Goal: Check status: Check status

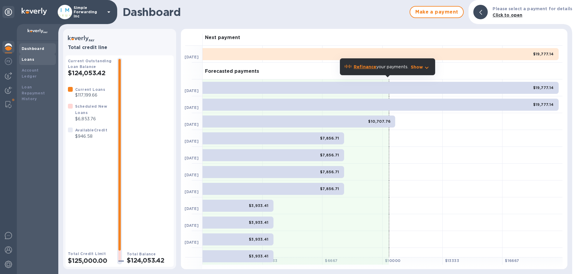
click at [38, 57] on div "Loans" at bounding box center [38, 59] width 32 height 6
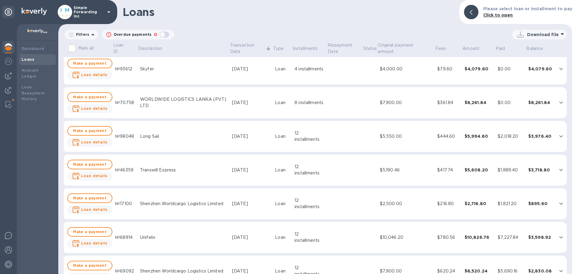
scroll to position [300, 0]
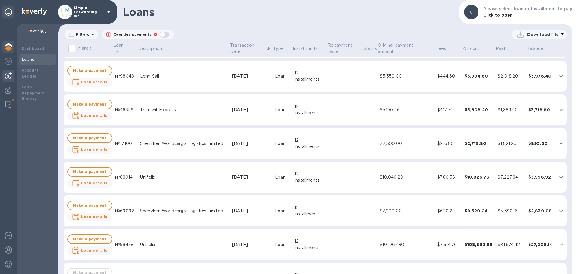
click at [7, 73] on img at bounding box center [8, 75] width 7 height 7
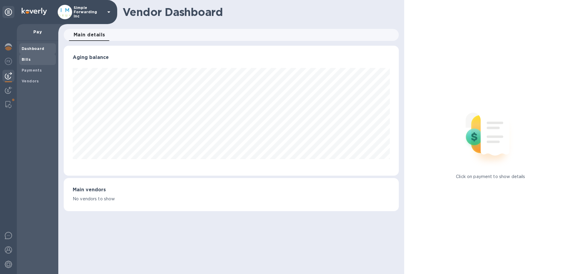
scroll to position [130, 335]
click at [39, 77] on div "Vendors" at bounding box center [37, 81] width 37 height 11
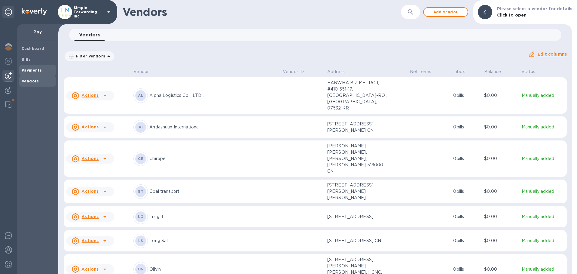
click at [39, 68] on b "Payments" at bounding box center [32, 70] width 20 height 5
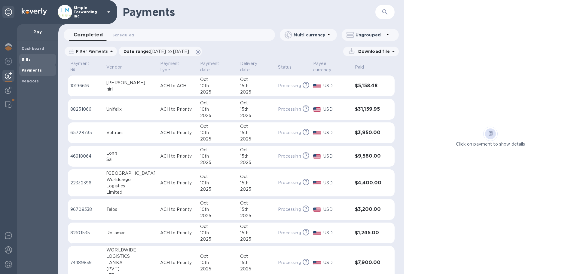
click at [30, 60] on span "Bills" at bounding box center [38, 59] width 32 height 6
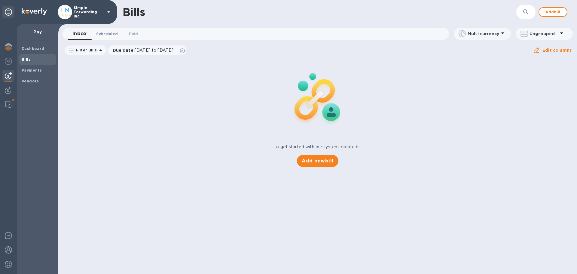
click at [103, 34] on span "Scheduled 0" at bounding box center [107, 34] width 22 height 6
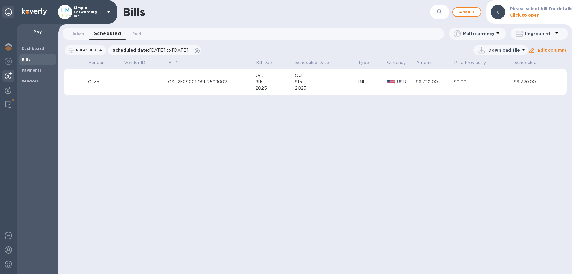
click at [257, 90] on div "2025" at bounding box center [274, 88] width 39 height 6
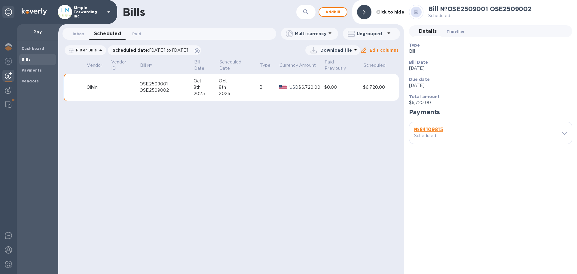
click at [448, 28] on span "Timeline 0" at bounding box center [455, 31] width 18 height 6
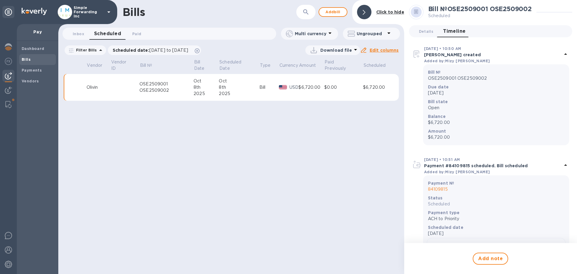
drag, startPoint x: 376, startPoint y: 51, endPoint x: 346, endPoint y: 143, distance: 97.3
click at [346, 142] on div "Bills ​ Add [PERSON_NAME] to hide Inbox 0 Scheduled 0 Paid 0 Multi currency Ung…" at bounding box center [231, 137] width 346 height 274
click at [346, 143] on div "Bills ​ Add [PERSON_NAME] to hide Inbox 0 Scheduled 0 Paid 0 Multi currency Ung…" at bounding box center [231, 137] width 346 height 274
click at [148, 86] on div "OSE2509001 OSE2509002" at bounding box center [166, 87] width 54 height 13
click at [428, 32] on span "Details 0" at bounding box center [426, 31] width 14 height 6
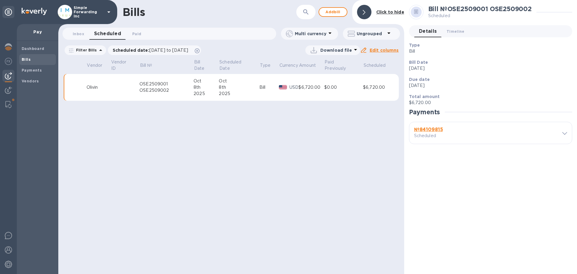
click at [430, 129] on b "№ 84109815" at bounding box center [428, 129] width 29 height 6
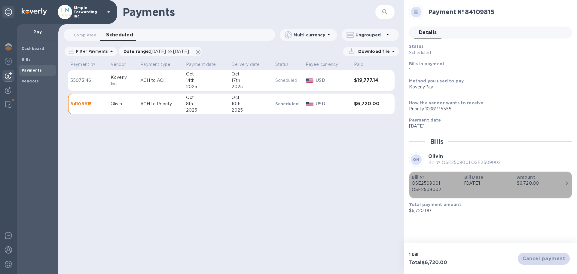
click at [557, 184] on div "$6,720.00" at bounding box center [541, 183] width 48 height 6
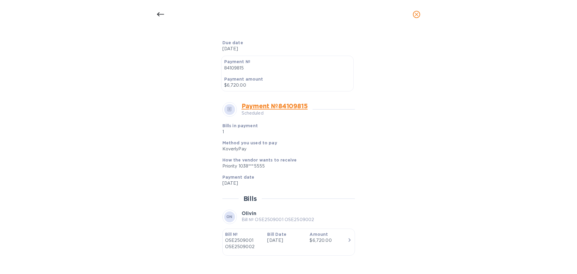
scroll to position [162, 0]
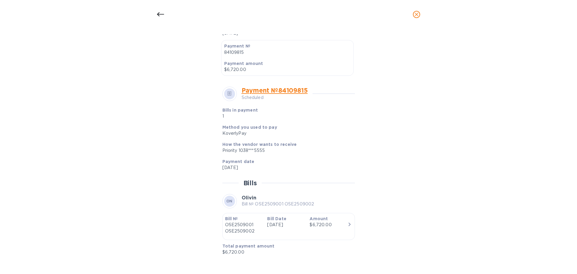
click at [159, 14] on icon at bounding box center [160, 14] width 7 height 7
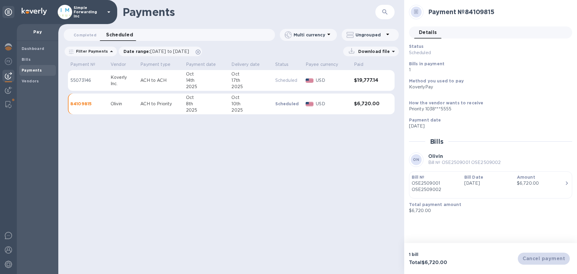
scroll to position [147, 0]
click at [108, 8] on div "Simple Forwarding Inc" at bounding box center [85, 12] width 55 height 14
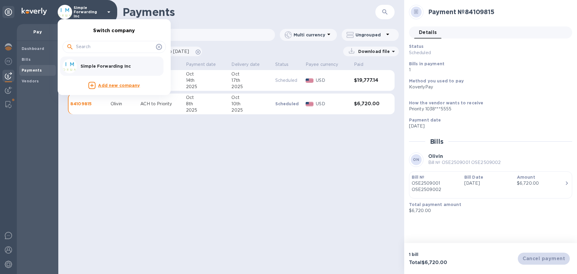
click at [11, 179] on div at bounding box center [288, 137] width 577 height 274
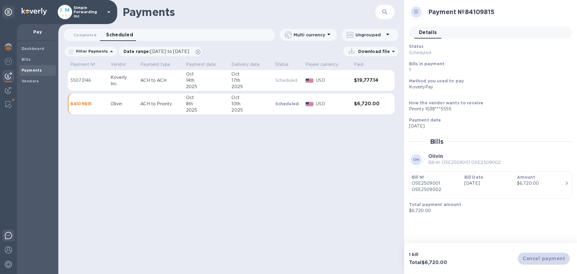
click at [6, 238] on img at bounding box center [8, 235] width 7 height 7
click at [527, 23] on div "Payment № 84109815" at bounding box center [490, 16] width 163 height 22
click at [31, 79] on b "Vendors" at bounding box center [30, 81] width 17 height 5
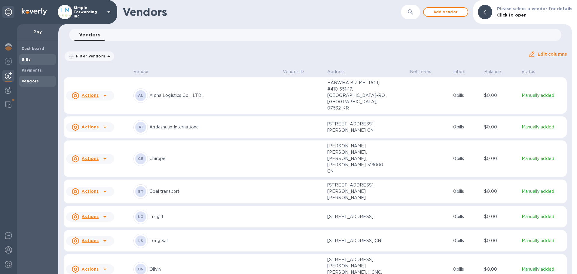
click at [36, 55] on div "Bills" at bounding box center [37, 59] width 37 height 11
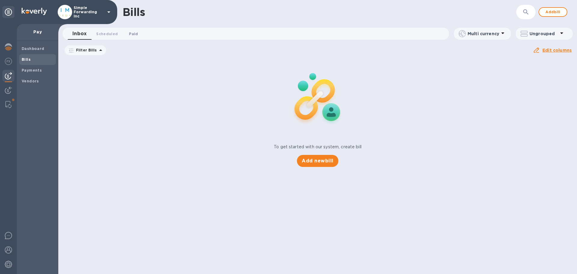
click at [135, 35] on span "Paid 0" at bounding box center [133, 34] width 9 height 6
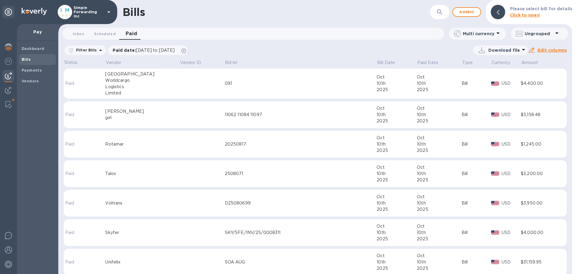
click at [142, 114] on div "[PERSON_NAME]" at bounding box center [142, 111] width 74 height 6
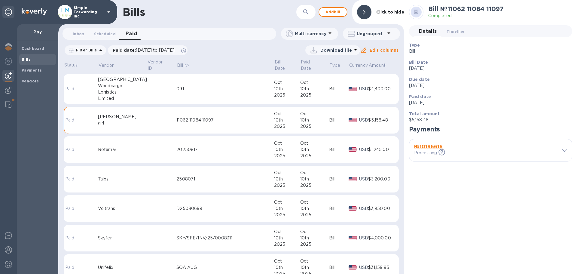
click at [536, 18] on div "Bill № 11062 11084 11097 Completed" at bounding box center [490, 12] width 163 height 14
click at [431, 146] on b "№ 10196616" at bounding box center [428, 147] width 29 height 6
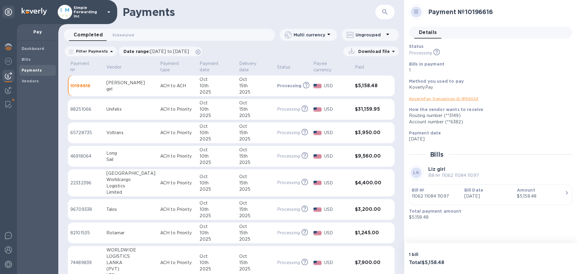
click at [480, 194] on p "[DATE]" at bounding box center [488, 196] width 48 height 6
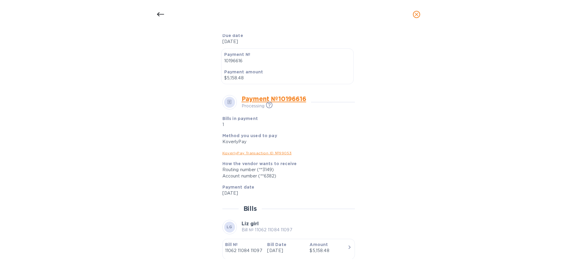
scroll to position [143, 0]
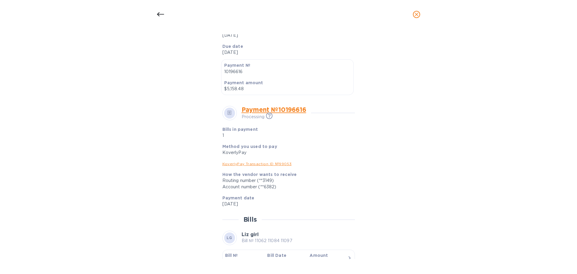
click at [256, 161] on link "KoverlyPay Transaction ID № 99053" at bounding box center [256, 163] width 69 height 5
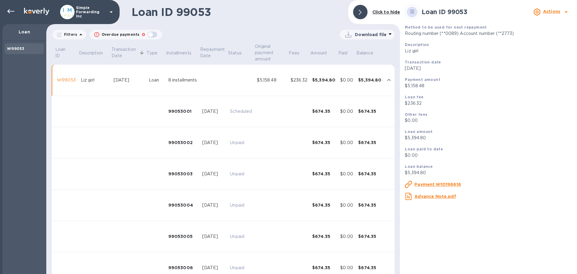
click at [429, 184] on u "Payment №10196616" at bounding box center [437, 184] width 47 height 5
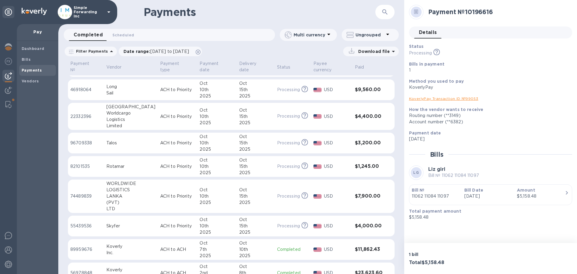
scroll to position [150, 0]
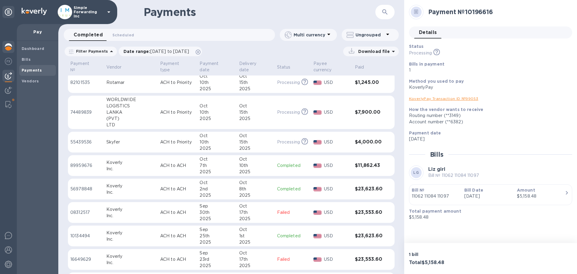
click at [5, 49] on img at bounding box center [8, 46] width 7 height 7
